Goal: Task Accomplishment & Management: Use online tool/utility

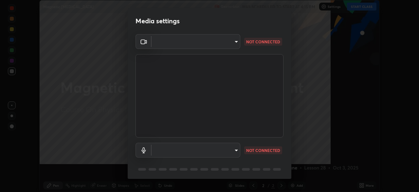
scroll to position [192, 419]
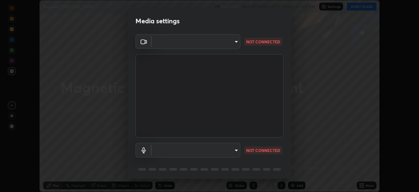
type input "1bfaa20297856ad55121efd0a2483a8db671bf9dcc0dce8dfcec0bded7d65c17"
type input "default"
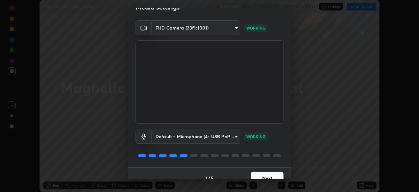
scroll to position [16, 0]
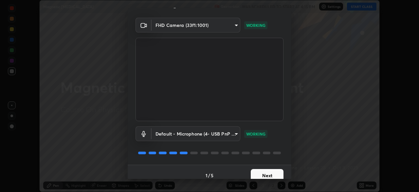
click at [256, 173] on button "Next" at bounding box center [267, 175] width 33 height 13
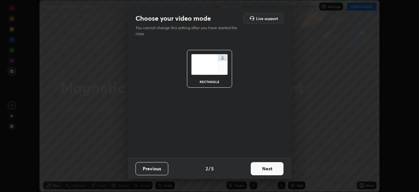
click at [257, 163] on button "Next" at bounding box center [267, 168] width 33 height 13
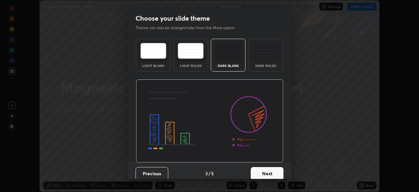
click at [257, 66] on div "Dark Ruled" at bounding box center [266, 65] width 26 height 3
click at [257, 171] on button "Next" at bounding box center [267, 173] width 33 height 13
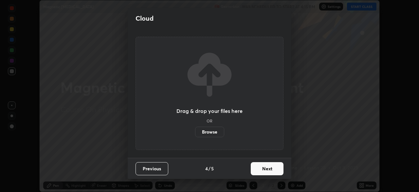
click at [255, 168] on button "Next" at bounding box center [267, 168] width 33 height 13
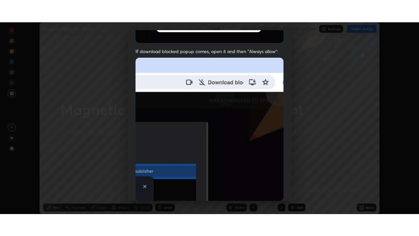
scroll to position [157, 0]
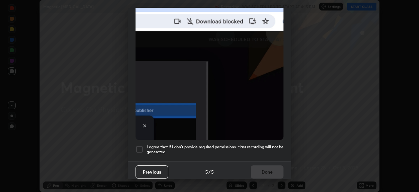
click at [145, 145] on div "I agree that if I don't provide required permissions, class recording will not …" at bounding box center [210, 149] width 148 height 8
click at [257, 169] on button "Done" at bounding box center [267, 171] width 33 height 13
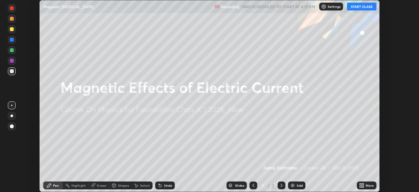
click at [293, 186] on img at bounding box center [292, 185] width 5 height 5
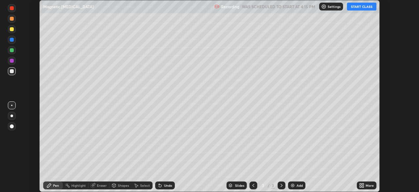
click at [362, 9] on button "START CLASS" at bounding box center [361, 7] width 29 height 8
click at [363, 186] on icon at bounding box center [363, 186] width 2 height 2
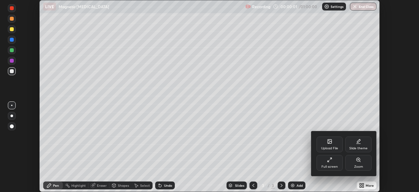
click at [331, 164] on div "Full screen" at bounding box center [330, 163] width 26 height 16
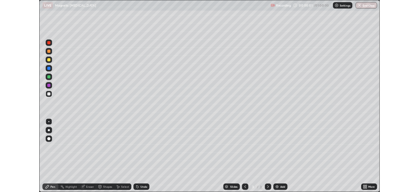
scroll to position [236, 419]
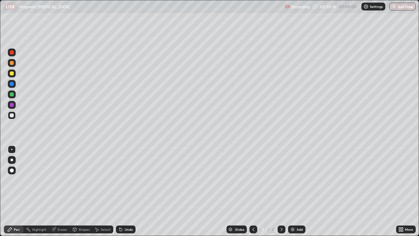
click at [12, 160] on div at bounding box center [11, 160] width 3 height 3
click at [125, 191] on div "Undo" at bounding box center [129, 229] width 8 height 3
click at [126, 191] on div "Undo" at bounding box center [126, 229] width 20 height 8
click at [130, 191] on div "Undo" at bounding box center [126, 229] width 20 height 8
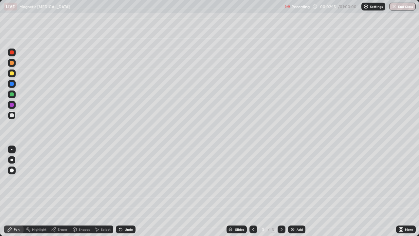
click at [130, 191] on div "Undo" at bounding box center [126, 229] width 20 height 8
click at [12, 73] on div at bounding box center [12, 73] width 4 height 4
click at [125, 191] on div "Undo" at bounding box center [129, 229] width 8 height 3
click at [120, 191] on icon at bounding box center [121, 229] width 3 height 3
click at [99, 191] on div "Select" at bounding box center [102, 229] width 21 height 8
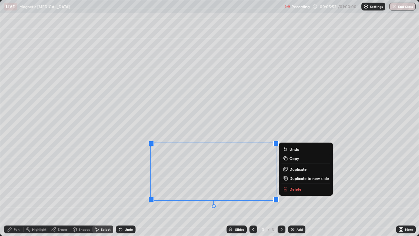
click at [286, 189] on icon at bounding box center [285, 189] width 3 height 3
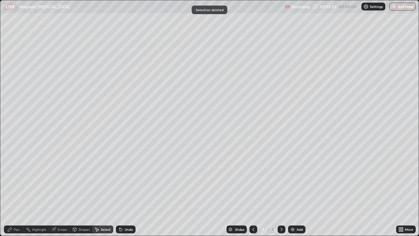
click at [267, 191] on div "0 ° Undo Copy Duplicate Duplicate to new slide Delete" at bounding box center [209, 117] width 419 height 235
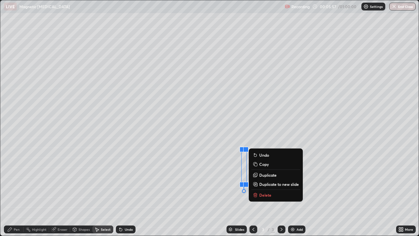
click at [257, 191] on icon at bounding box center [255, 194] width 5 height 5
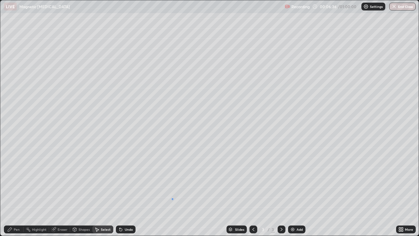
click at [173, 191] on div "0 ° Undo Copy Duplicate Duplicate to new slide Delete" at bounding box center [209, 117] width 419 height 235
click at [295, 191] on img at bounding box center [292, 229] width 5 height 5
click at [14, 191] on div "Pen" at bounding box center [14, 229] width 20 height 8
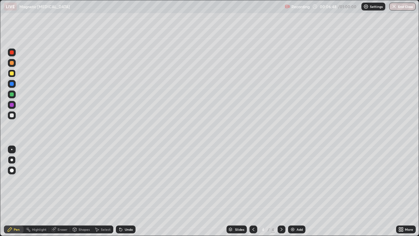
click at [12, 104] on div at bounding box center [12, 105] width 4 height 4
click at [125, 191] on div "Undo" at bounding box center [129, 229] width 8 height 3
click at [123, 191] on div "Undo" at bounding box center [126, 229] width 20 height 8
click at [122, 191] on icon at bounding box center [120, 229] width 5 height 5
click at [123, 191] on div "Undo" at bounding box center [126, 229] width 20 height 8
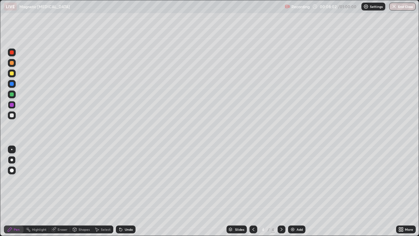
click at [10, 116] on div at bounding box center [12, 115] width 4 height 4
click at [292, 191] on img at bounding box center [292, 229] width 5 height 5
click at [12, 159] on div at bounding box center [11, 160] width 3 height 3
click at [12, 161] on div at bounding box center [12, 160] width 8 height 8
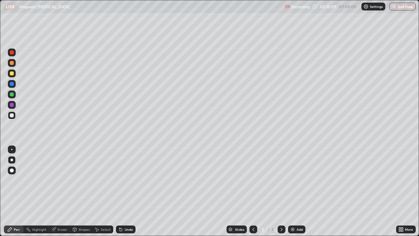
click at [11, 116] on div at bounding box center [12, 115] width 4 height 4
click at [11, 115] on div at bounding box center [12, 115] width 4 height 4
click at [121, 191] on icon at bounding box center [121, 229] width 3 height 3
click at [123, 191] on div "Undo" at bounding box center [126, 229] width 20 height 8
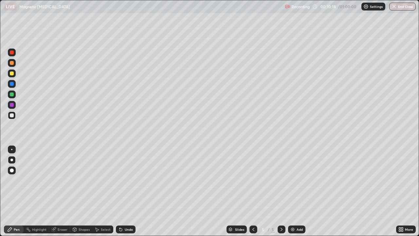
click at [125, 191] on div "Undo" at bounding box center [129, 229] width 8 height 3
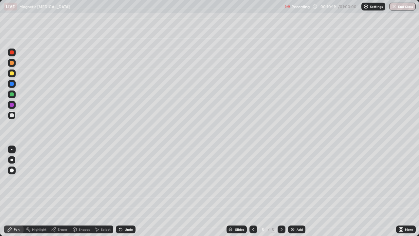
click at [125, 191] on div "Undo" at bounding box center [129, 229] width 8 height 3
click at [126, 191] on div "Undo" at bounding box center [129, 229] width 8 height 3
click at [296, 191] on div "Add" at bounding box center [296, 229] width 17 height 8
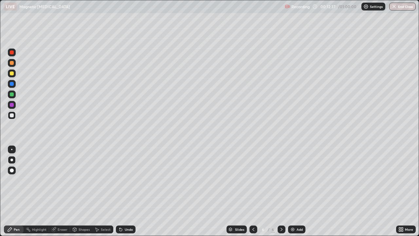
click at [11, 94] on div at bounding box center [12, 94] width 4 height 4
click at [127, 191] on div "Undo" at bounding box center [129, 229] width 8 height 3
click at [294, 191] on img at bounding box center [292, 229] width 5 height 5
click at [12, 115] on div at bounding box center [12, 115] width 4 height 4
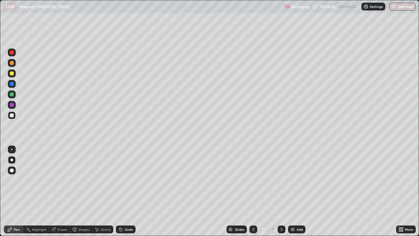
click at [11, 62] on div at bounding box center [12, 63] width 4 height 4
click at [81, 12] on div "LIVE Magnetic [MEDICAL_DATA]" at bounding box center [143, 6] width 279 height 13
click at [70, 9] on p "Magnetic [MEDICAL_DATA]" at bounding box center [44, 6] width 50 height 5
click at [78, 12] on div "LIVE Magnetic [MEDICAL_DATA]" at bounding box center [143, 6] width 279 height 13
click at [295, 191] on img at bounding box center [292, 229] width 5 height 5
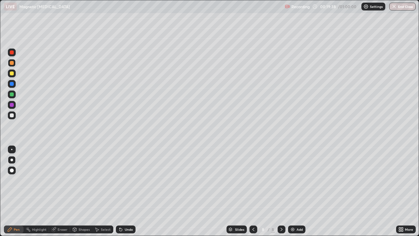
click at [13, 160] on div at bounding box center [11, 160] width 3 height 3
click at [12, 160] on div at bounding box center [11, 160] width 3 height 3
click at [10, 115] on div at bounding box center [12, 115] width 4 height 4
click at [12, 115] on div at bounding box center [12, 115] width 4 height 4
click at [293, 191] on img at bounding box center [292, 229] width 5 height 5
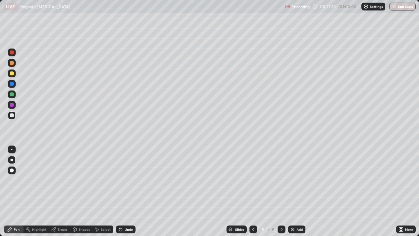
click at [12, 116] on div at bounding box center [12, 115] width 4 height 4
click at [13, 116] on div at bounding box center [12, 115] width 4 height 4
click at [12, 116] on div at bounding box center [12, 115] width 4 height 4
click at [127, 191] on div "Undo" at bounding box center [126, 229] width 20 height 8
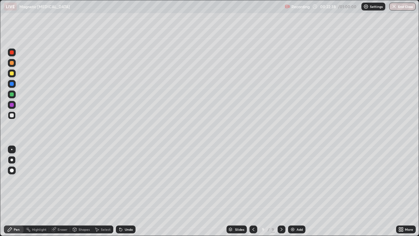
click at [129, 191] on div "Undo" at bounding box center [129, 229] width 8 height 3
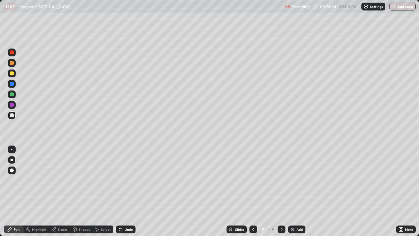
click at [10, 94] on div at bounding box center [12, 94] width 4 height 4
click at [292, 191] on img at bounding box center [292, 229] width 5 height 5
click at [11, 116] on div at bounding box center [12, 115] width 4 height 4
click at [11, 115] on div at bounding box center [12, 115] width 4 height 4
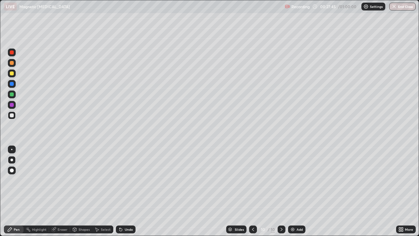
click at [11, 115] on div at bounding box center [12, 115] width 4 height 4
click at [7, 162] on div at bounding box center [12, 160] width 10 height 10
click at [10, 83] on div at bounding box center [12, 84] width 4 height 4
click at [11, 95] on div at bounding box center [12, 94] width 4 height 4
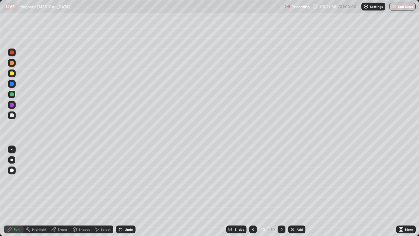
click at [9, 83] on div at bounding box center [12, 84] width 8 height 8
click at [127, 191] on div "Undo" at bounding box center [129, 229] width 8 height 3
click at [126, 191] on div "Undo" at bounding box center [129, 229] width 8 height 3
click at [298, 191] on div "Add" at bounding box center [296, 229] width 17 height 8
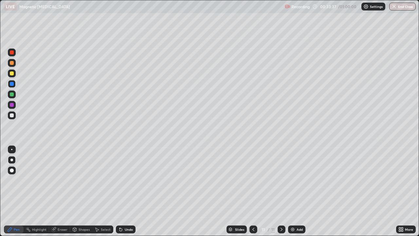
click at [13, 117] on div at bounding box center [12, 115] width 4 height 4
click at [11, 119] on div at bounding box center [12, 115] width 8 height 8
click at [121, 191] on icon at bounding box center [121, 229] width 3 height 3
click at [120, 191] on icon at bounding box center [121, 229] width 3 height 3
click at [253, 191] on icon at bounding box center [253, 229] width 5 height 5
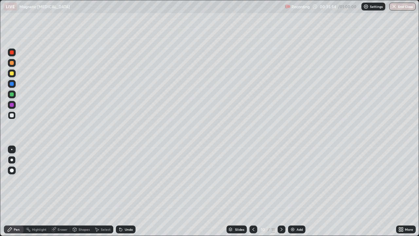
click at [282, 191] on icon at bounding box center [282, 229] width 2 height 3
click at [297, 191] on div "Add" at bounding box center [300, 229] width 6 height 3
click at [11, 105] on div at bounding box center [12, 105] width 4 height 4
click at [128, 191] on div "Undo" at bounding box center [126, 229] width 20 height 8
click at [127, 191] on div "Undo" at bounding box center [126, 229] width 20 height 8
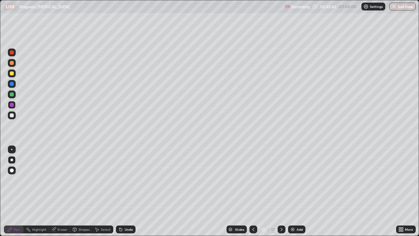
click at [409, 191] on div "More" at bounding box center [409, 229] width 8 height 3
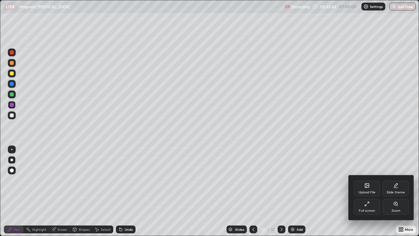
click at [368, 191] on icon at bounding box center [367, 203] width 5 height 5
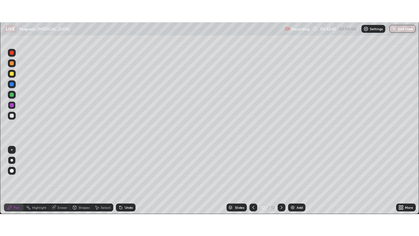
scroll to position [32577, 32349]
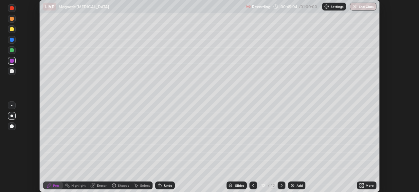
click at [363, 184] on icon at bounding box center [363, 184] width 2 height 2
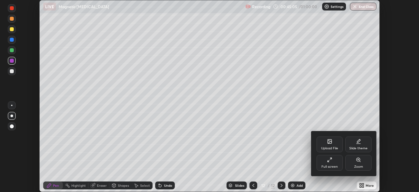
click at [329, 148] on div "Upload File" at bounding box center [329, 147] width 17 height 3
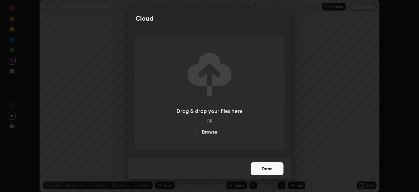
click at [212, 131] on label "Browse" at bounding box center [209, 131] width 29 height 10
click at [195, 131] on input "Browse" at bounding box center [195, 131] width 0 height 10
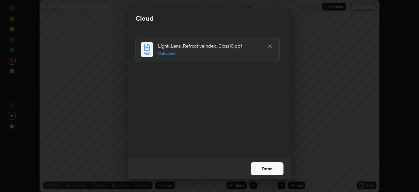
click at [261, 168] on button "Done" at bounding box center [267, 168] width 33 height 13
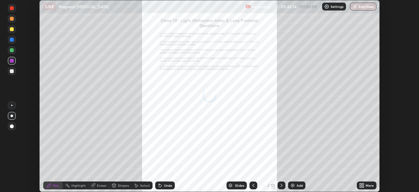
click at [366, 187] on div "More" at bounding box center [367, 185] width 20 height 8
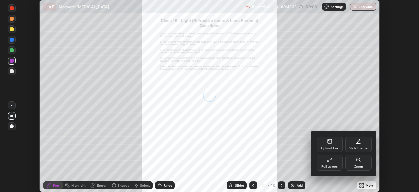
click at [328, 167] on div "Full screen" at bounding box center [330, 166] width 16 height 3
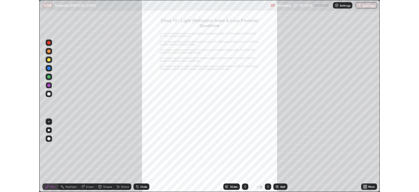
scroll to position [236, 419]
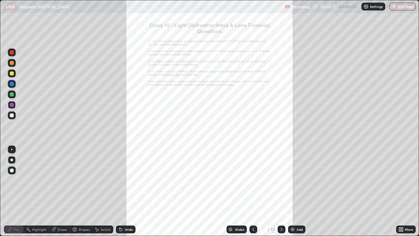
click at [404, 191] on icon at bounding box center [401, 229] width 5 height 5
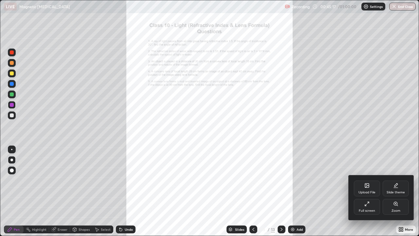
click at [395, 191] on div "Zoom" at bounding box center [396, 207] width 26 height 16
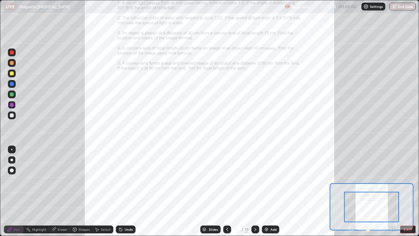
click at [395, 191] on div at bounding box center [371, 207] width 55 height 30
click at [391, 191] on div at bounding box center [371, 207] width 55 height 30
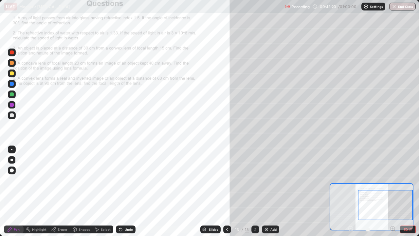
click at [393, 191] on icon at bounding box center [393, 228] width 2 height 0
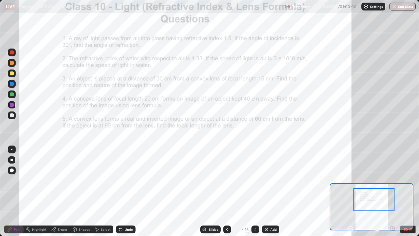
click at [393, 191] on icon at bounding box center [393, 228] width 2 height 0
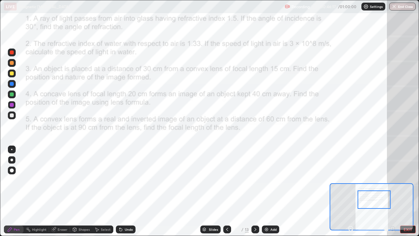
click at [11, 159] on div at bounding box center [11, 160] width 3 height 3
click at [11, 149] on div at bounding box center [11, 149] width 1 height 1
click at [12, 95] on div at bounding box center [12, 94] width 4 height 4
click at [12, 116] on div at bounding box center [12, 115] width 4 height 4
click at [11, 104] on div at bounding box center [12, 105] width 4 height 4
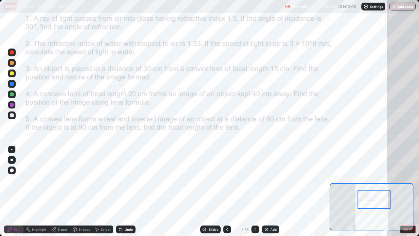
click at [398, 7] on button "End Class" at bounding box center [403, 7] width 27 height 8
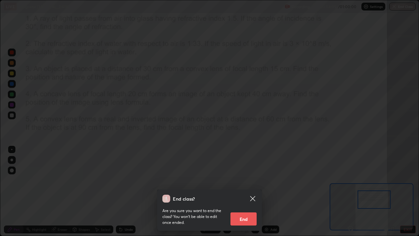
click at [248, 191] on button "End" at bounding box center [244, 218] width 26 height 13
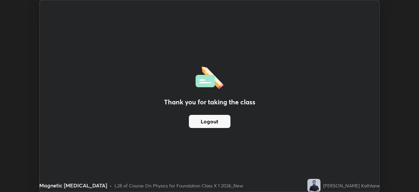
scroll to position [32577, 32349]
